Goal: Information Seeking & Learning: Check status

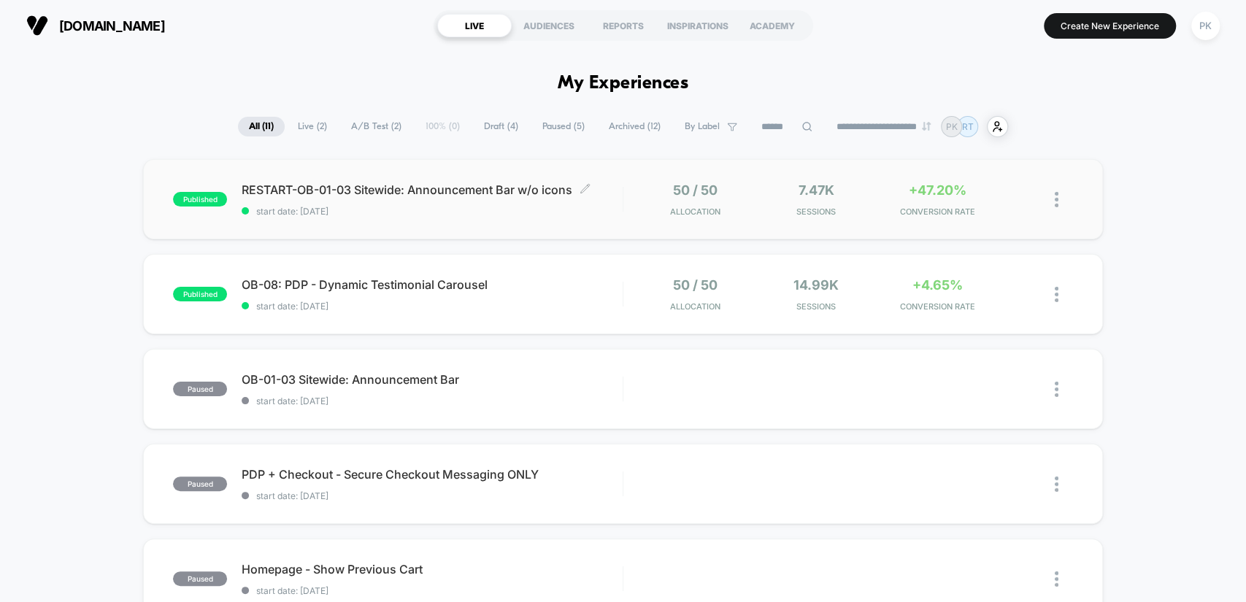
click at [587, 212] on span "start date: [DATE]" at bounding box center [432, 211] width 380 height 11
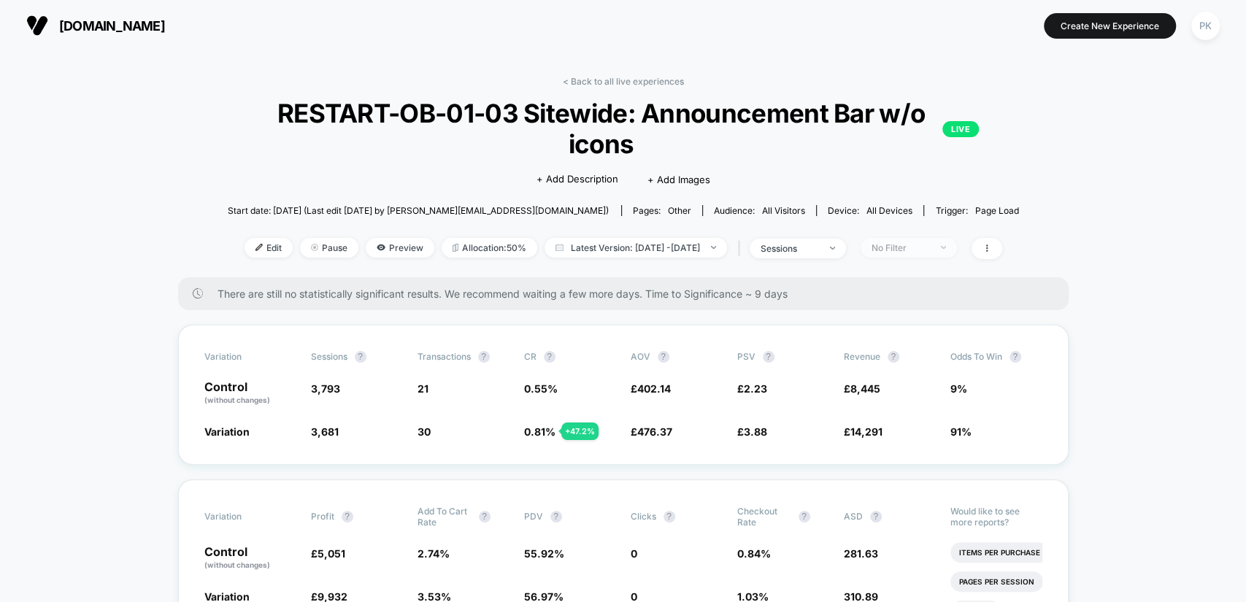
click at [930, 242] on div "No Filter" at bounding box center [900, 247] width 58 height 11
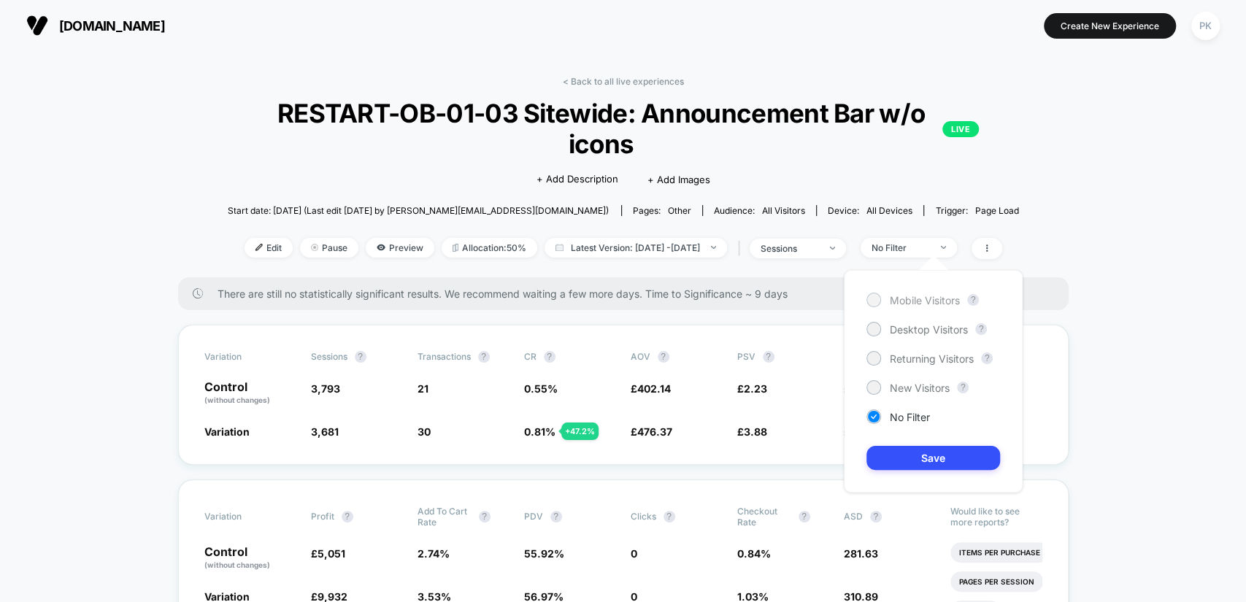
click at [928, 301] on span "Mobile Visitors" at bounding box center [925, 300] width 70 height 12
click at [957, 452] on button "Save" at bounding box center [933, 458] width 134 height 24
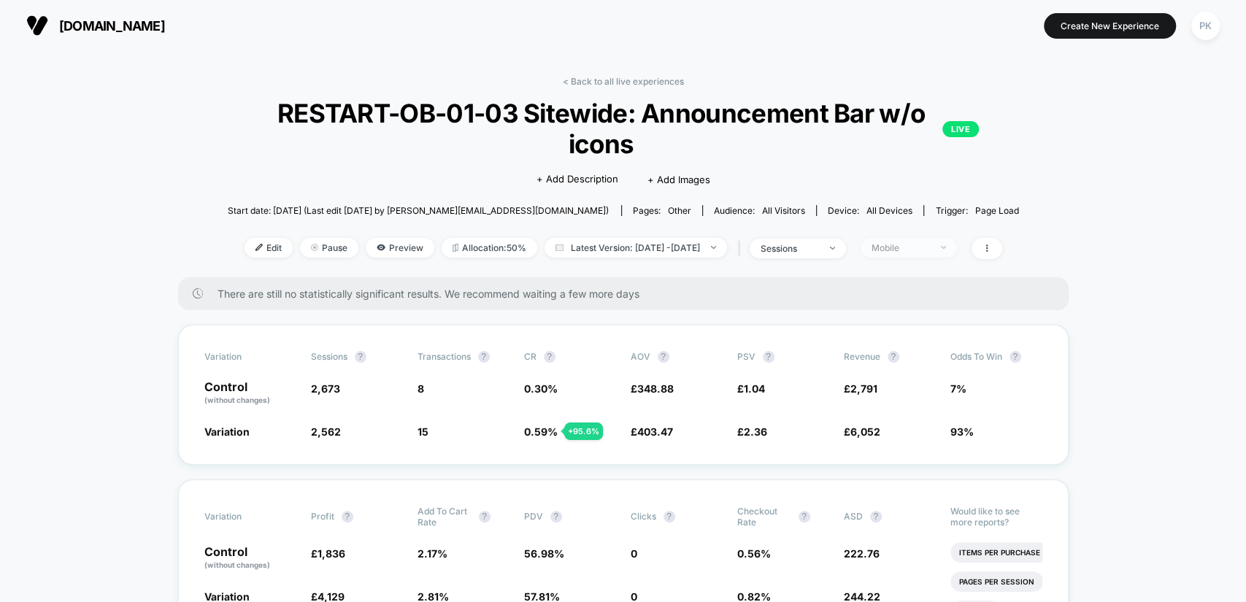
click at [913, 238] on span "Mobile" at bounding box center [908, 248] width 96 height 20
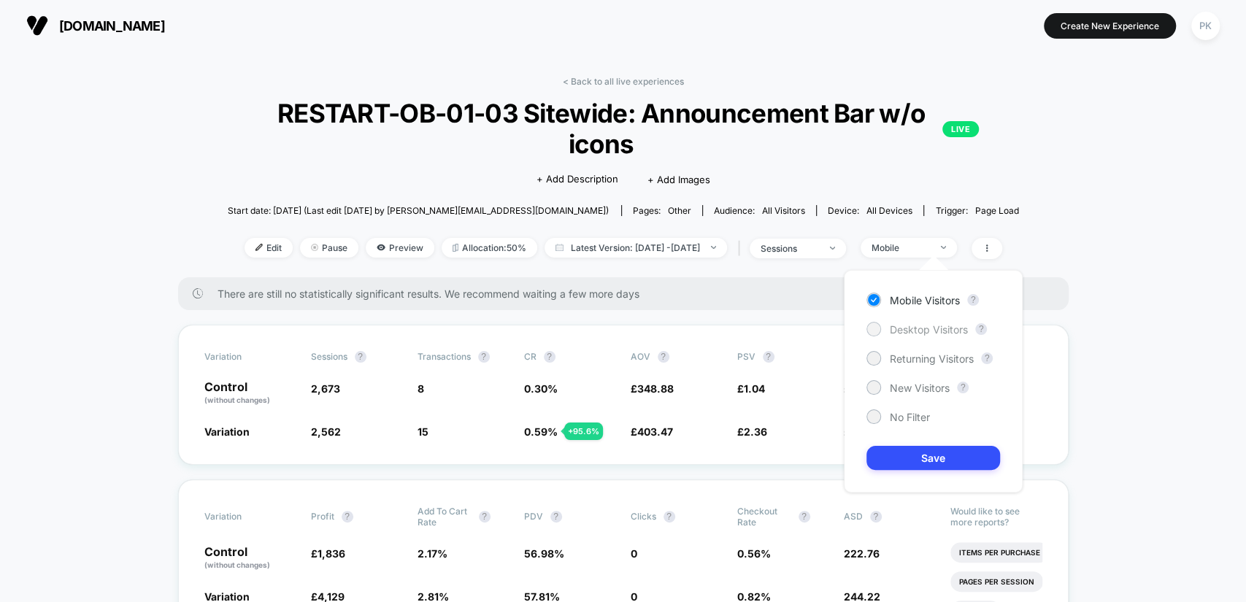
click at [943, 324] on span "Desktop Visitors" at bounding box center [929, 329] width 78 height 12
click at [947, 452] on button "Save" at bounding box center [933, 458] width 134 height 24
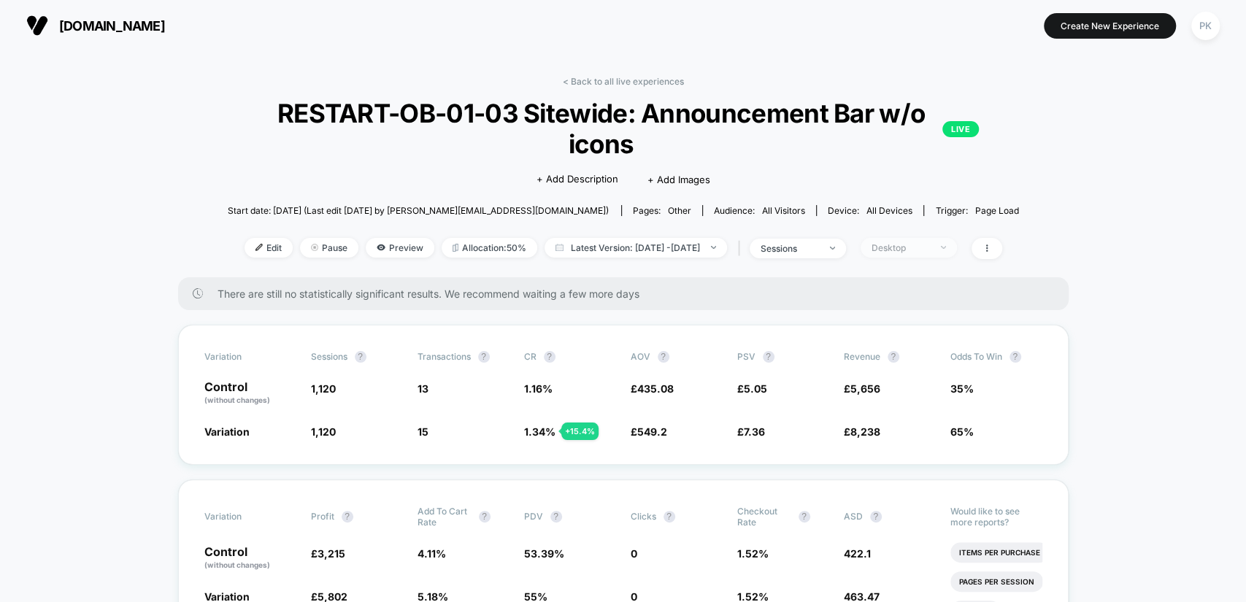
click at [930, 250] on div "Desktop" at bounding box center [900, 247] width 58 height 11
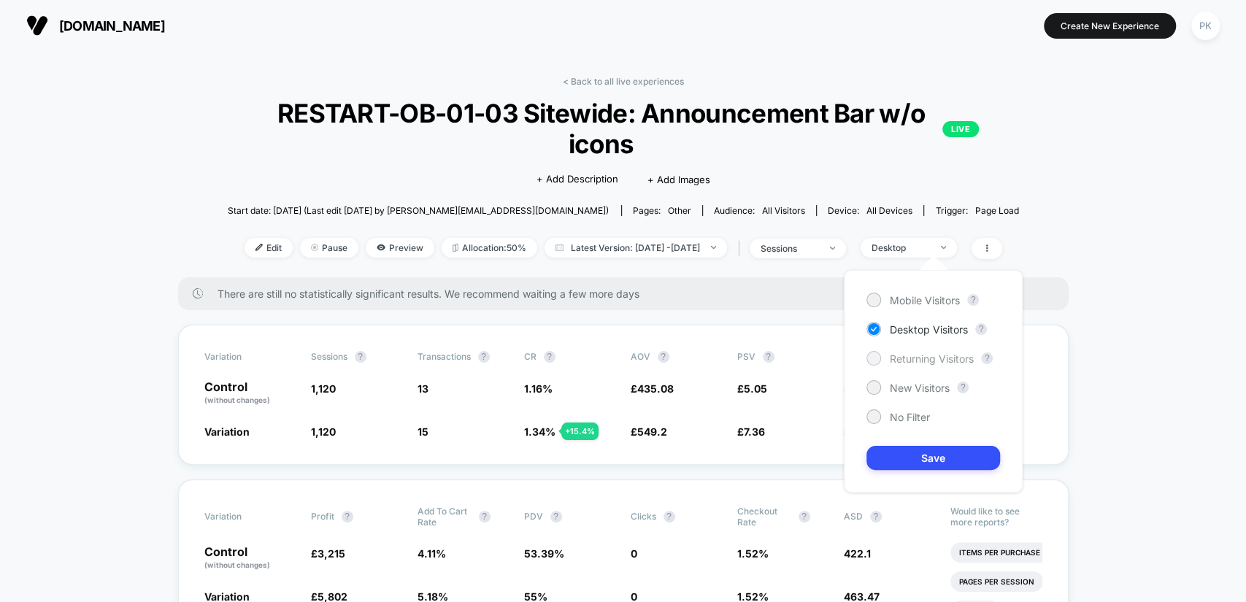
click at [933, 355] on span "Returning Visitors" at bounding box center [932, 358] width 84 height 12
click at [939, 450] on button "Save" at bounding box center [933, 458] width 134 height 24
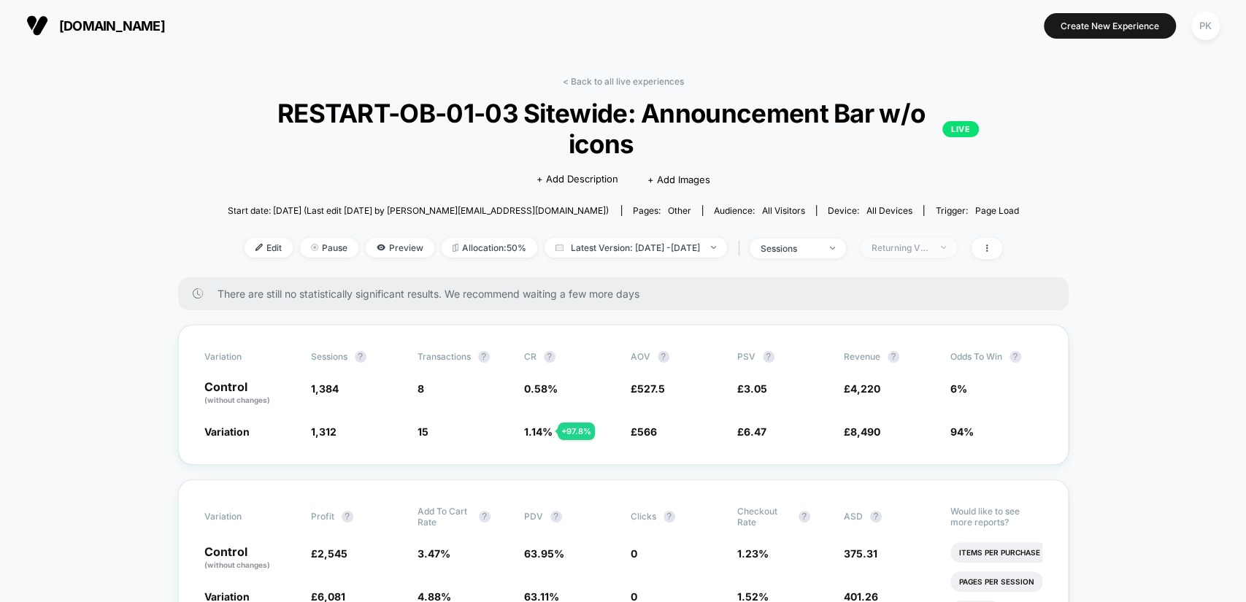
click at [930, 239] on span "Returning Visitors" at bounding box center [908, 248] width 96 height 20
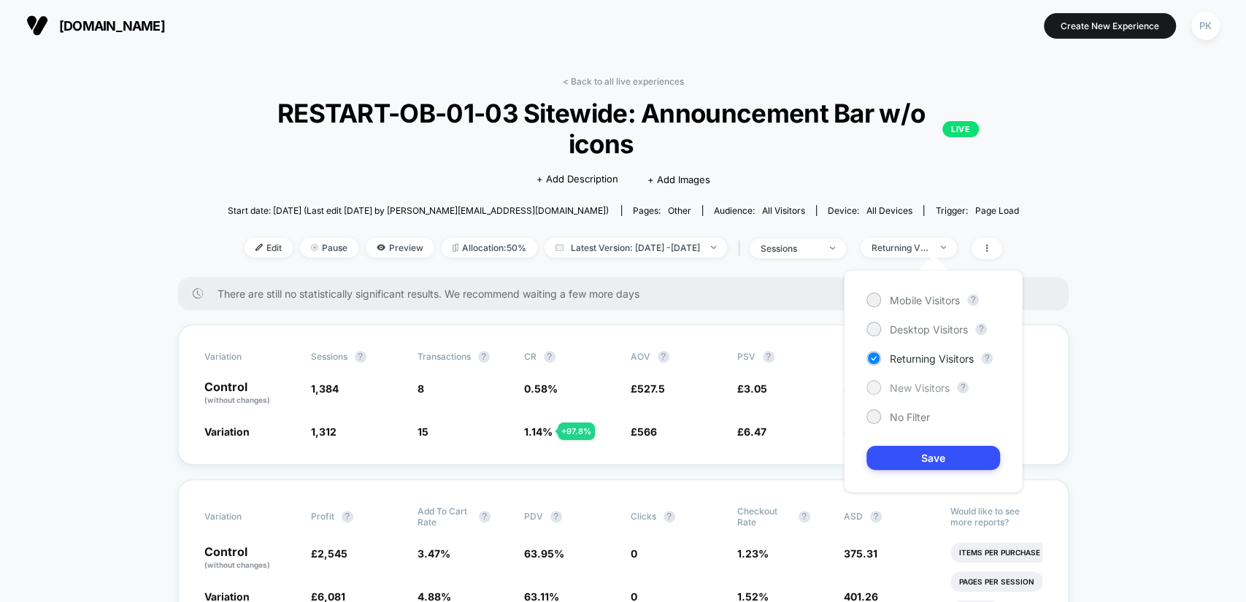
click at [923, 393] on span "New Visitors" at bounding box center [920, 388] width 60 height 12
click at [942, 453] on button "Save" at bounding box center [933, 458] width 134 height 24
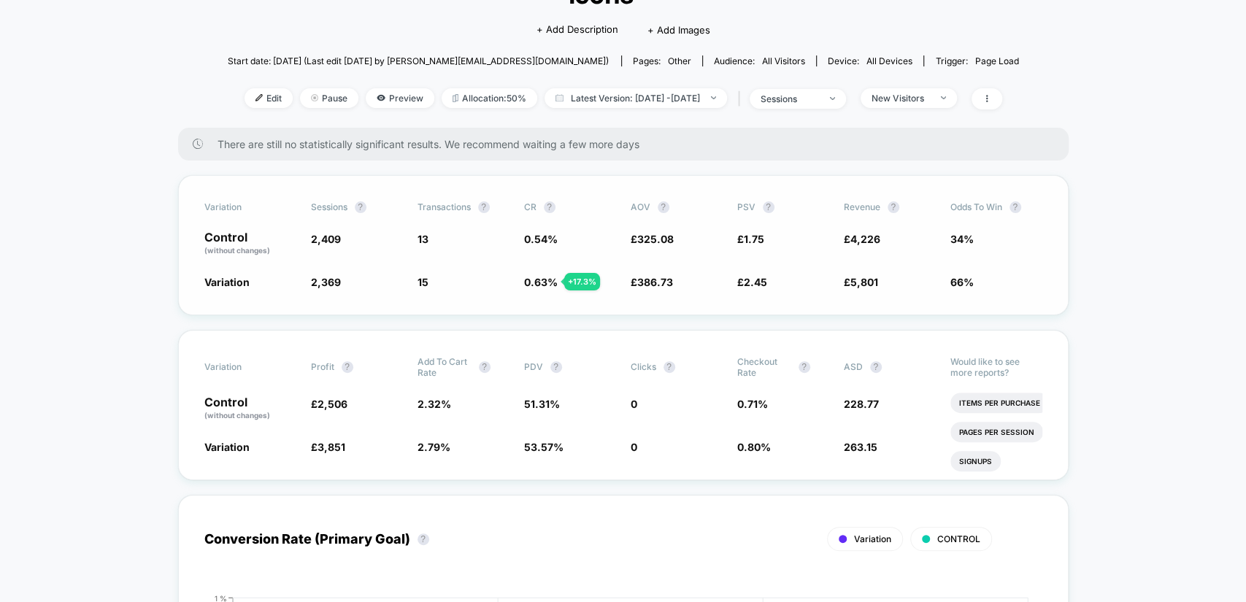
scroll to position [189, 0]
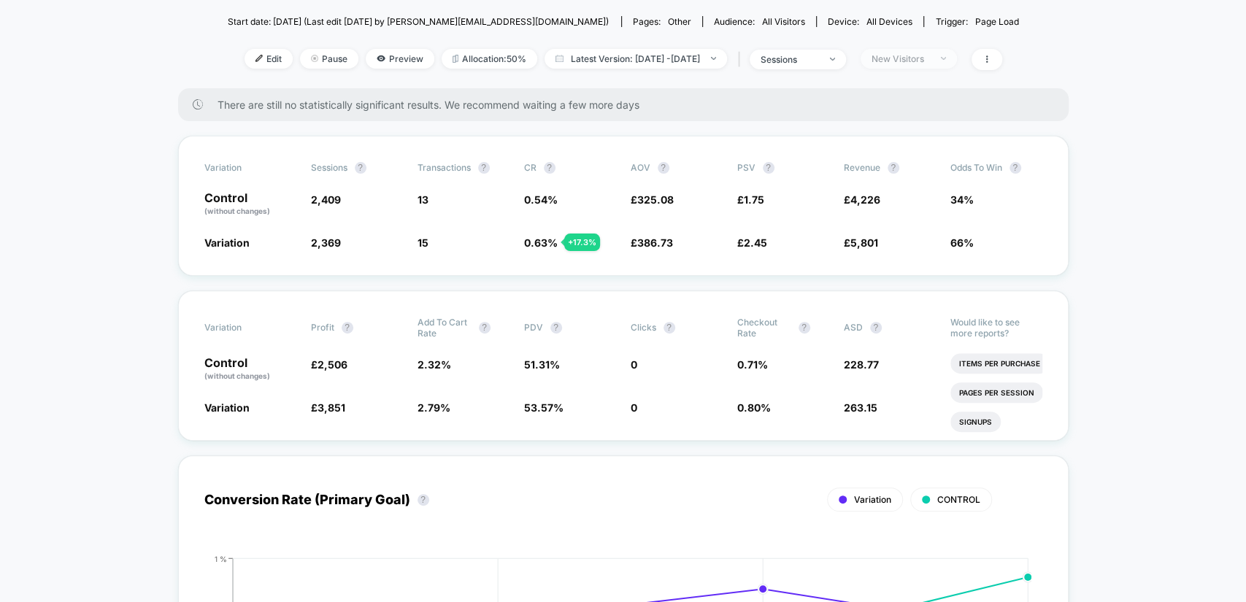
click at [930, 54] on div "New Visitors" at bounding box center [900, 58] width 58 height 11
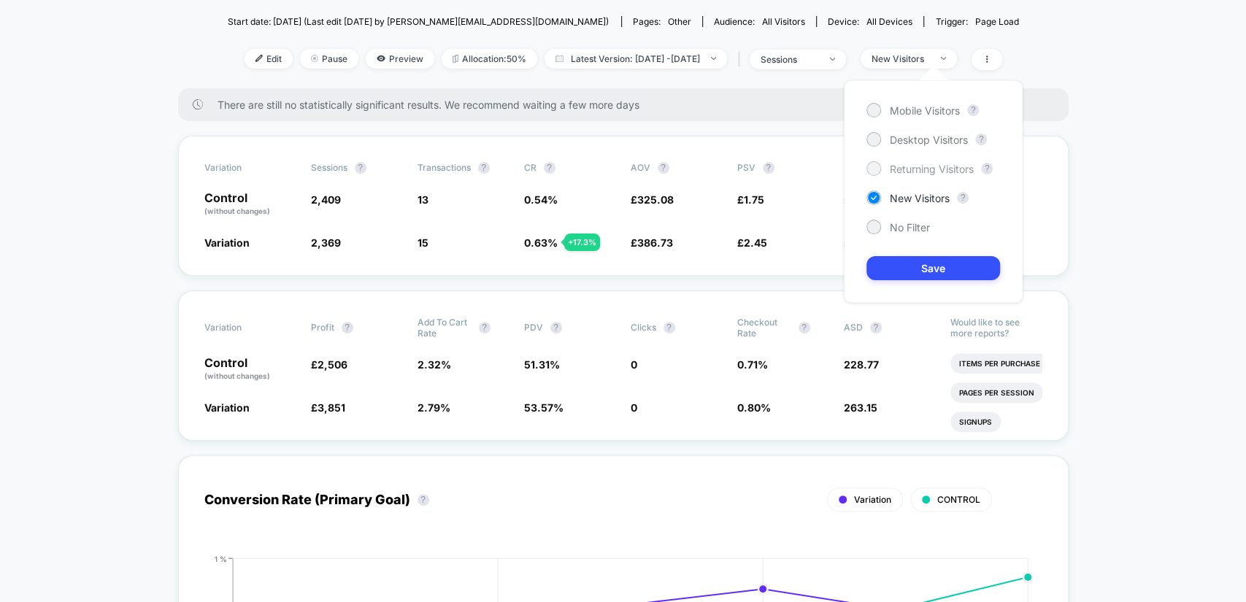
click at [914, 169] on span "Returning Visitors" at bounding box center [932, 169] width 84 height 12
click at [937, 261] on button "Save" at bounding box center [933, 268] width 134 height 24
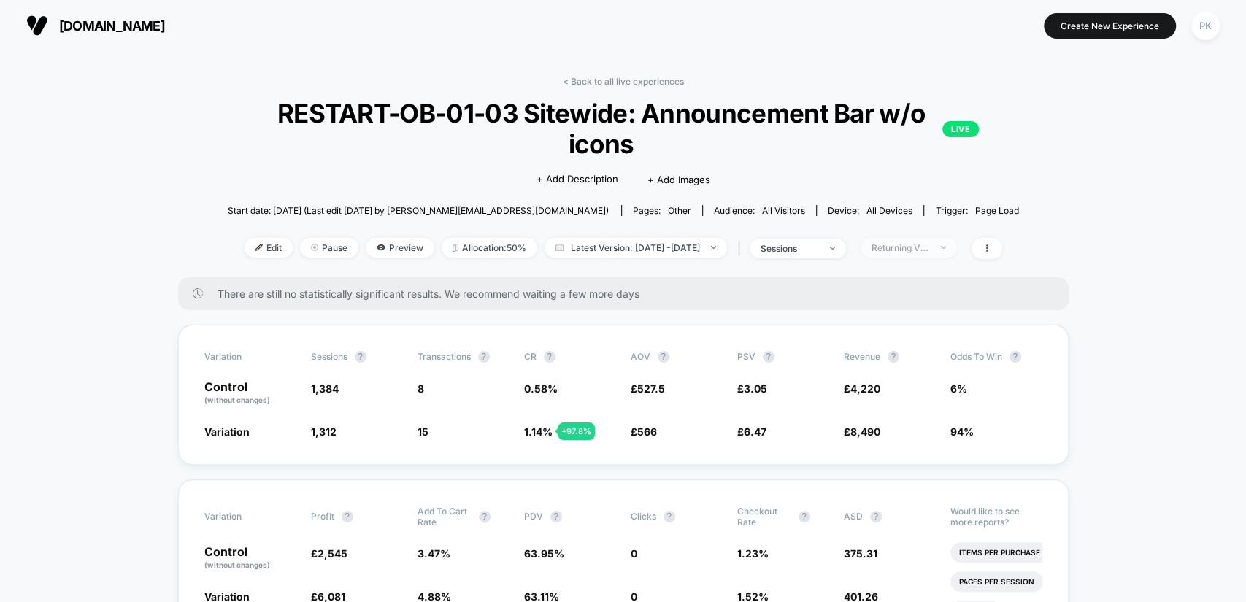
click at [928, 253] on span "Returning Visitors" at bounding box center [908, 248] width 96 height 20
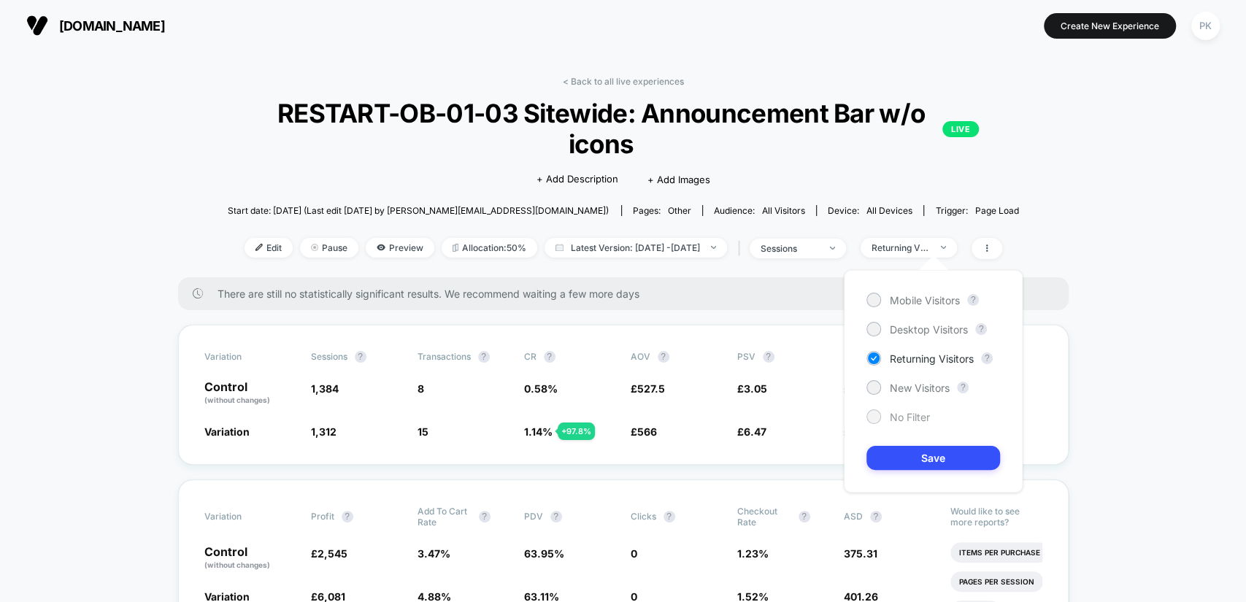
click at [905, 419] on span "No Filter" at bounding box center [910, 417] width 40 height 12
click at [921, 459] on button "Save" at bounding box center [933, 458] width 134 height 24
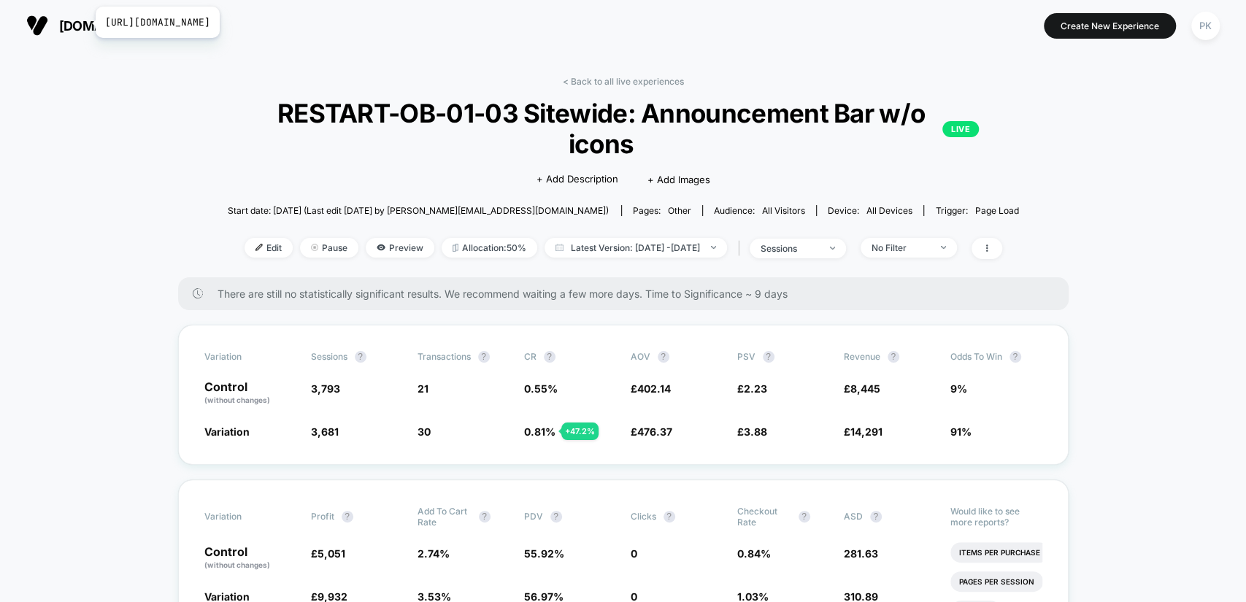
click at [86, 22] on span "[DOMAIN_NAME]" at bounding box center [112, 25] width 106 height 15
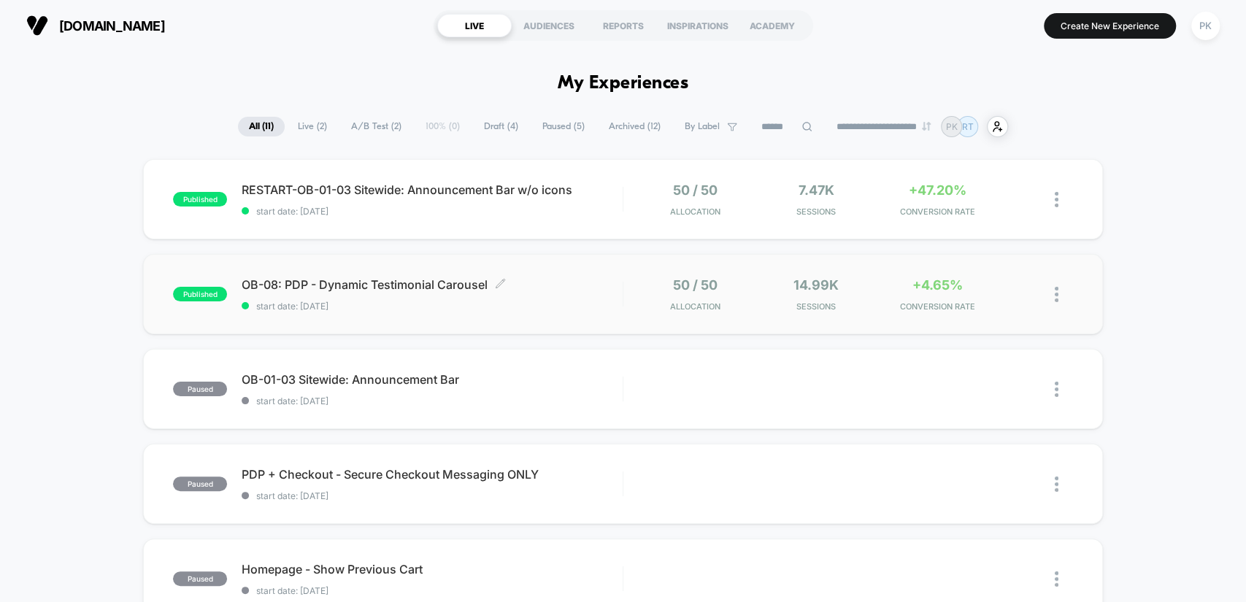
click at [587, 291] on div "OB-08: PDP - Dynamic Testimonial Carousel Click to edit experience details Clic…" at bounding box center [432, 294] width 380 height 34
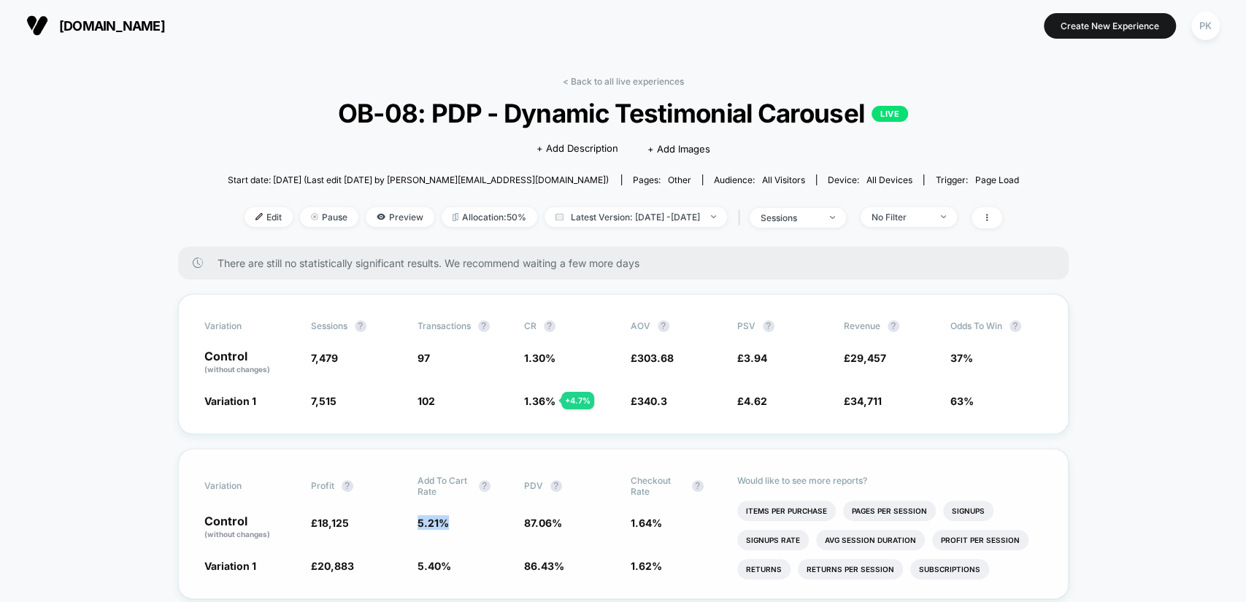
copy span "5.21 %"
drag, startPoint x: 455, startPoint y: 520, endPoint x: 418, endPoint y: 518, distance: 37.2
click at [418, 518] on span "5.21 %" at bounding box center [463, 527] width 92 height 25
copy span "5.40 %"
drag, startPoint x: 449, startPoint y: 558, endPoint x: 416, endPoint y: 558, distance: 32.8
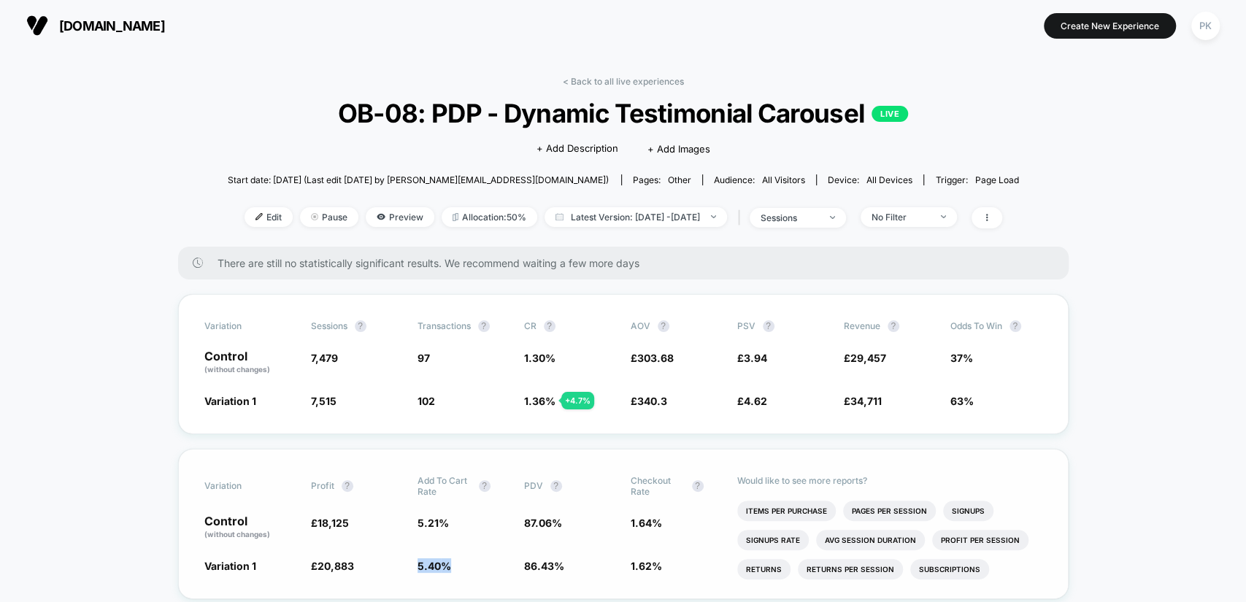
click at [417, 558] on span "5.40 % + 3.6 %" at bounding box center [463, 565] width 92 height 15
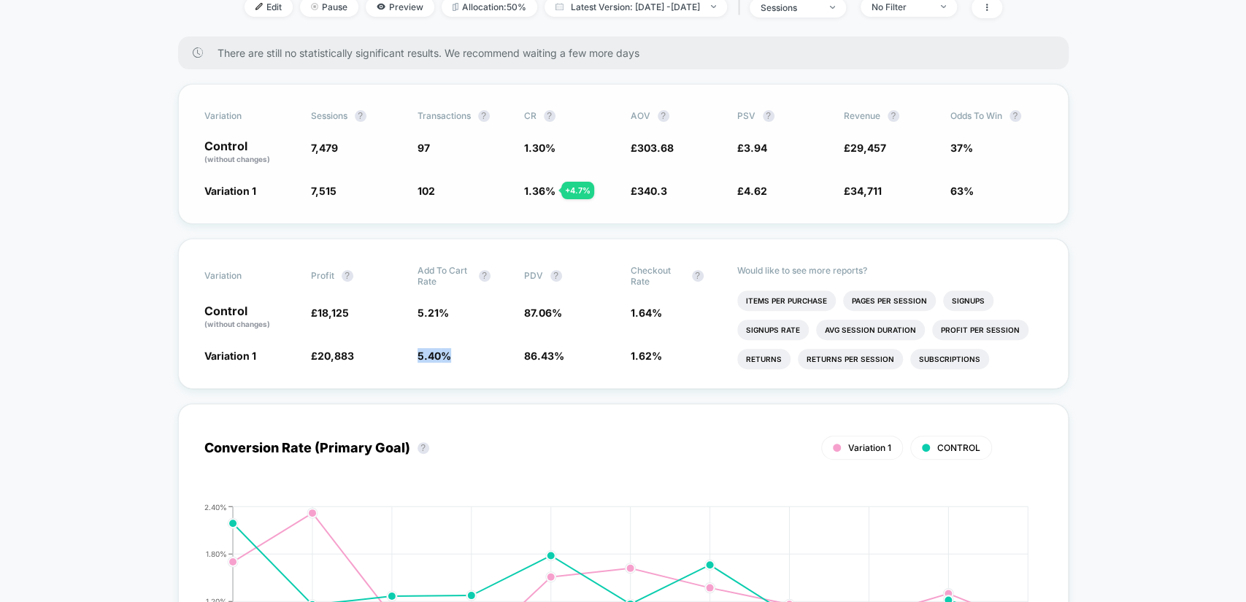
scroll to position [189, 0]
